Goal: Task Accomplishment & Management: Manage account settings

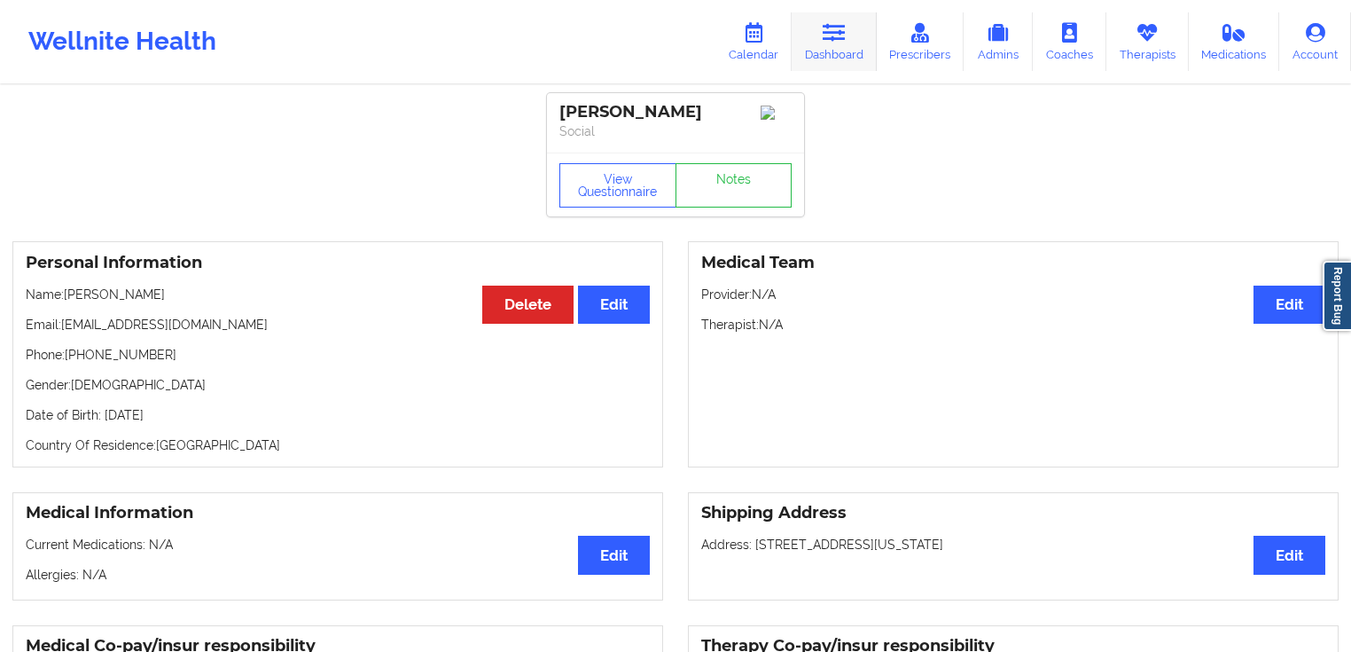
click at [854, 53] on link "Dashboard" at bounding box center [834, 41] width 85 height 59
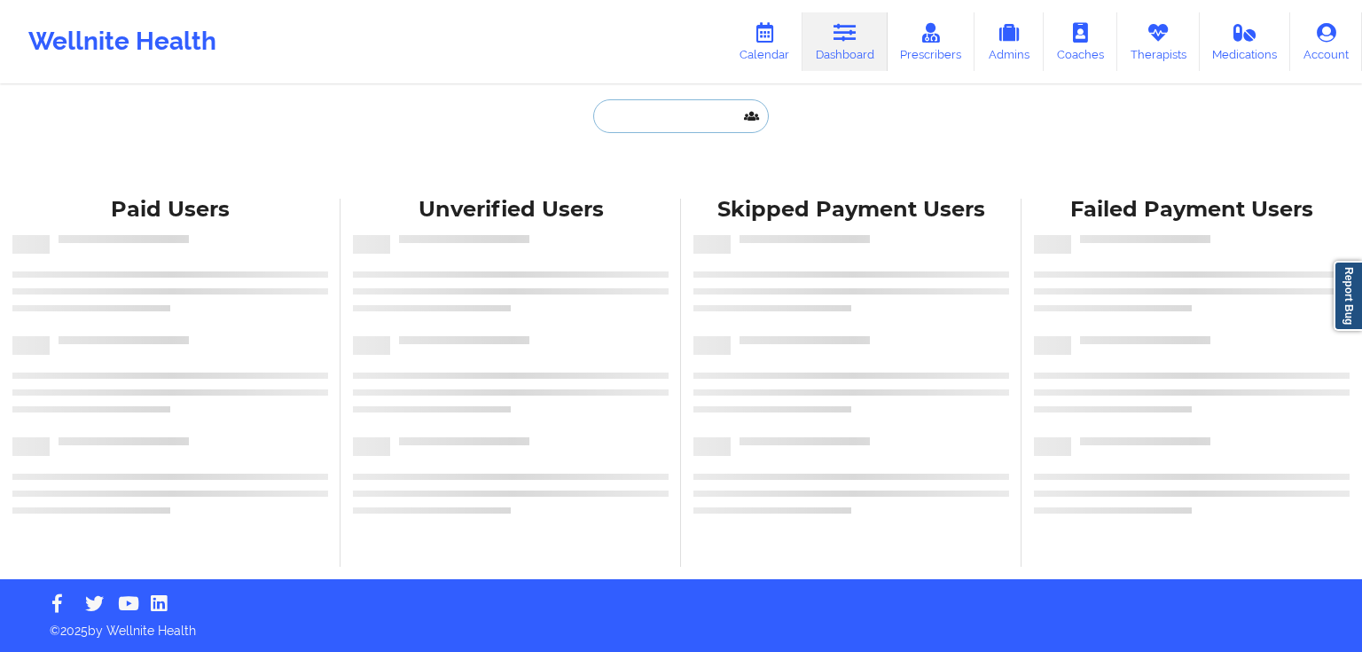
click at [661, 104] on input "text" at bounding box center [681, 116] width 176 height 34
paste input "[EMAIL_ADDRESS][DOMAIN_NAME]"
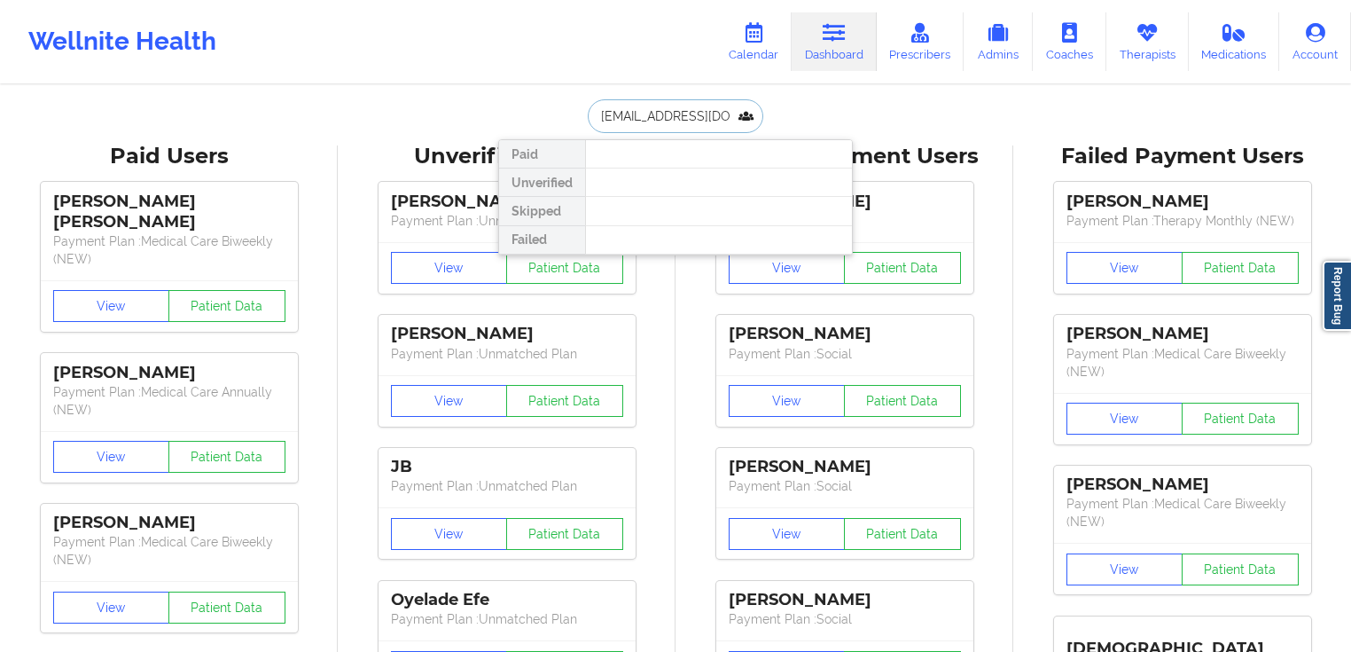
type input "[EMAIL_ADDRESS][DOMAIN_NAME]"
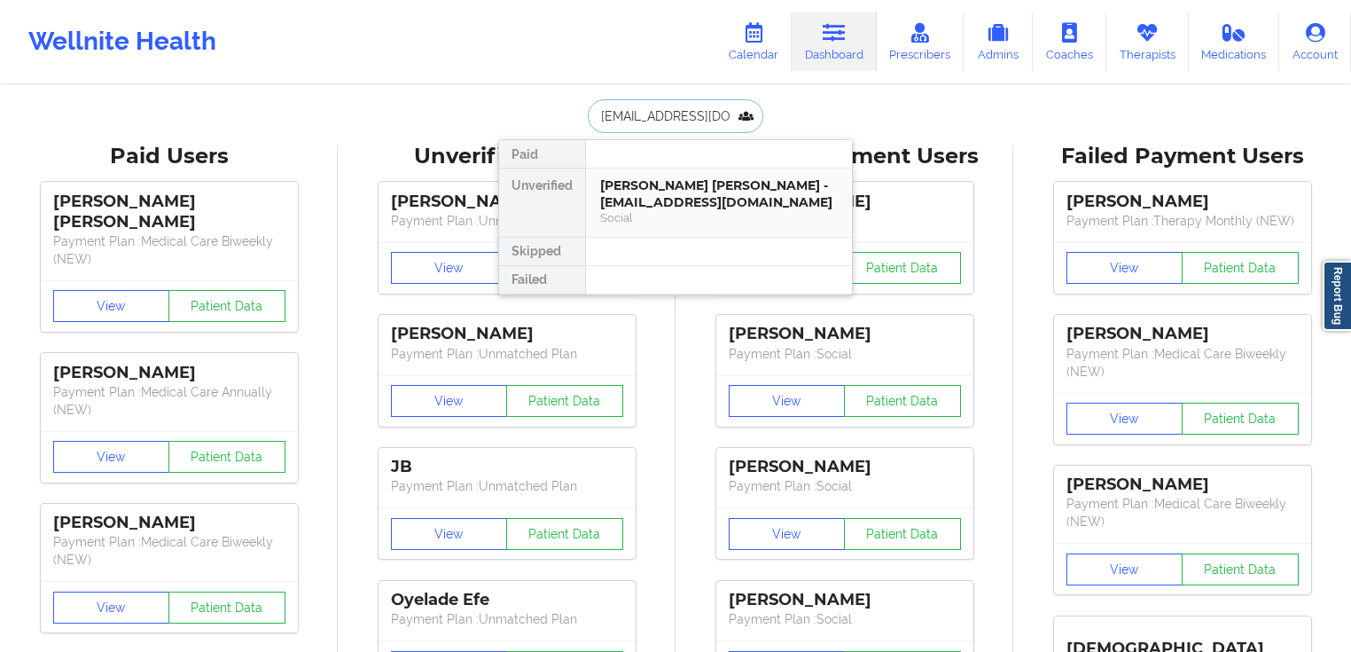
click at [713, 194] on div "[PERSON_NAME] [PERSON_NAME] - [EMAIL_ADDRESS][DOMAIN_NAME]" at bounding box center [719, 193] width 238 height 33
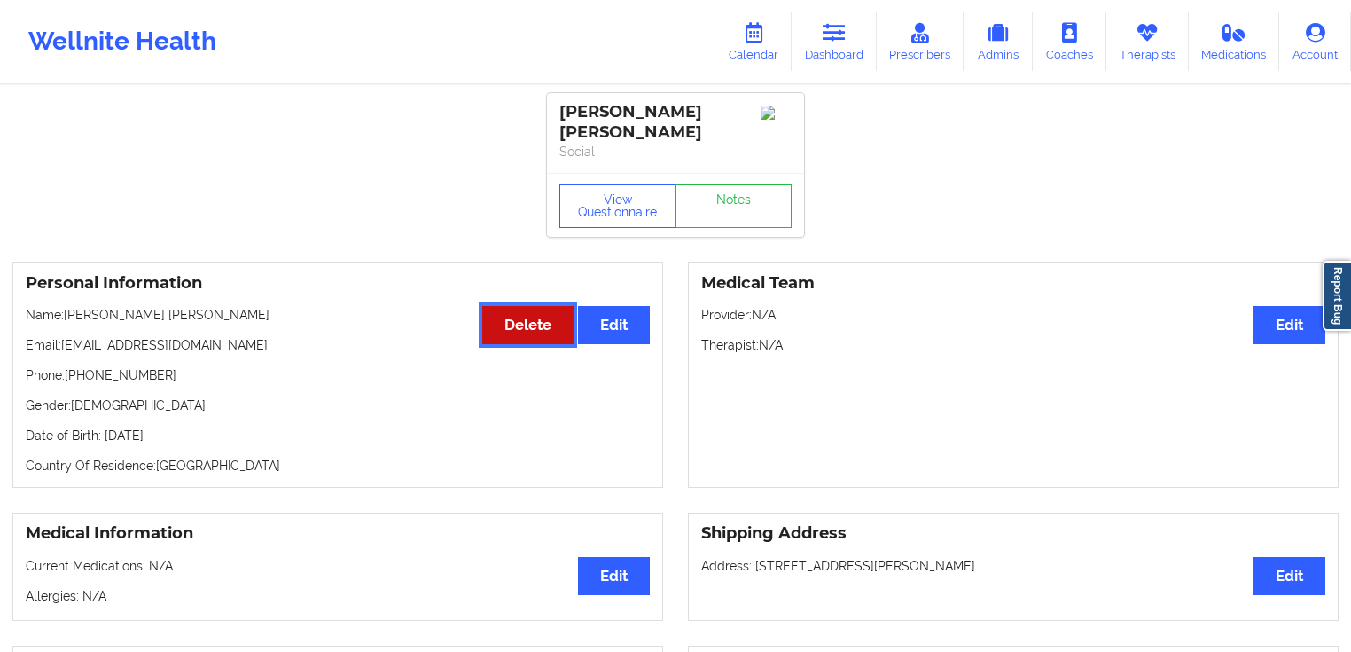
click at [508, 309] on button "Delete" at bounding box center [527, 325] width 91 height 38
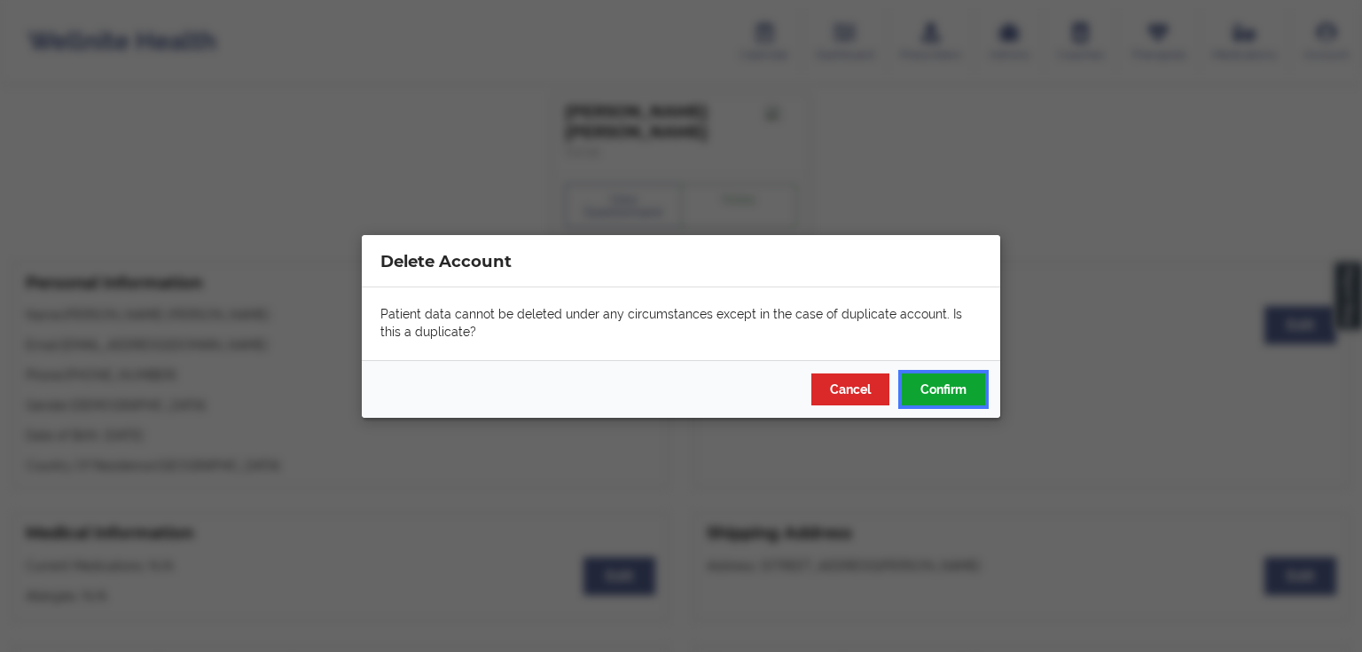
click at [947, 389] on button "Confirm" at bounding box center [943, 388] width 83 height 32
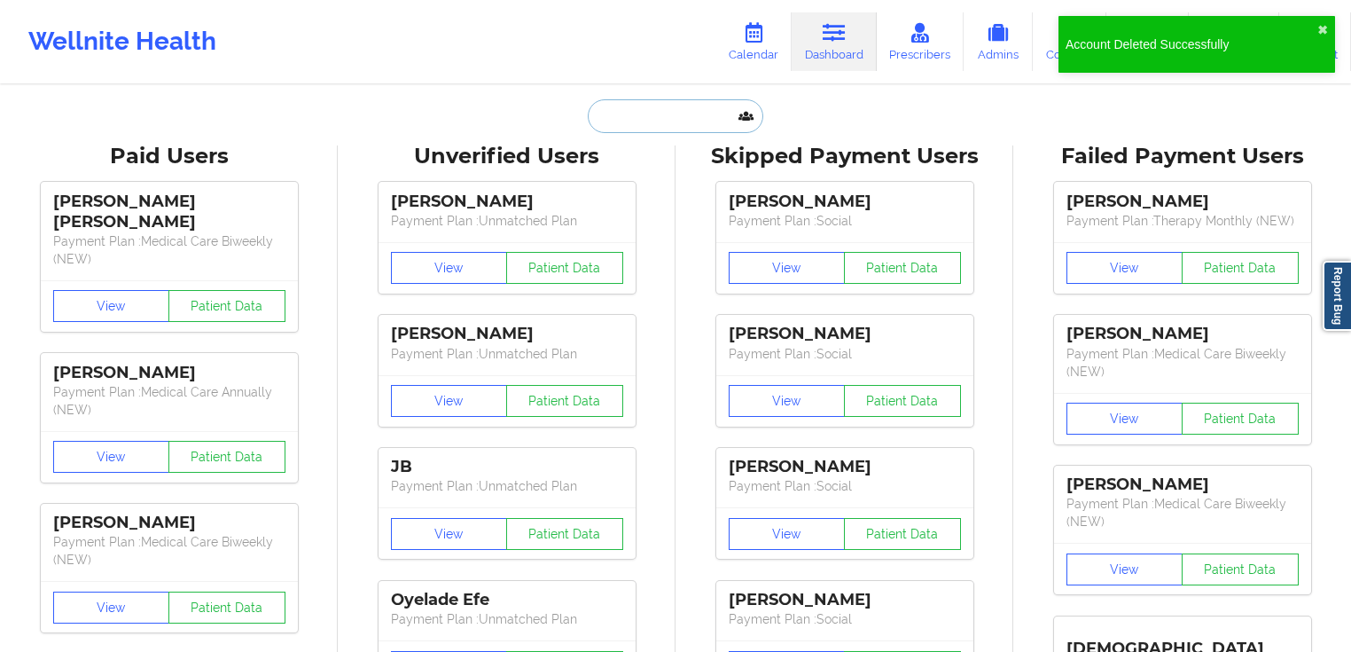
click at [699, 104] on input "text" at bounding box center [676, 116] width 176 height 34
paste input "[EMAIL_ADDRESS][DOMAIN_NAME]"
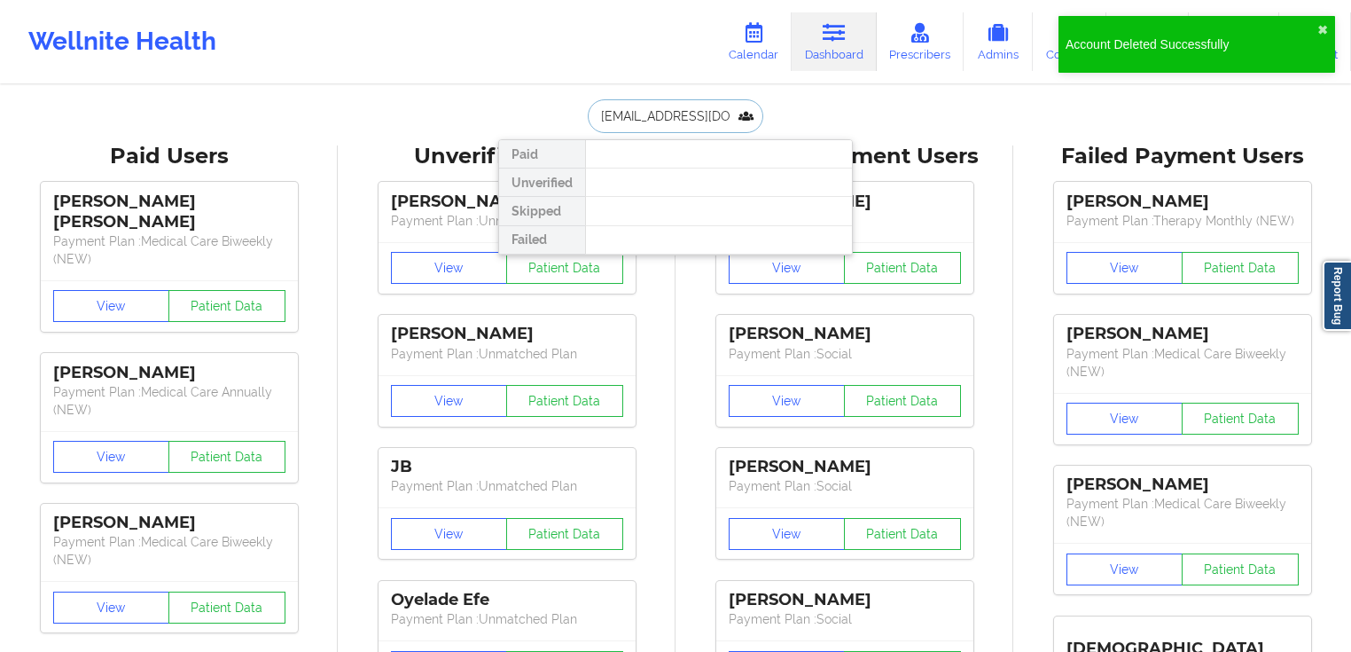
type input "[EMAIL_ADDRESS][DOMAIN_NAME]"
